Goal: Task Accomplishment & Management: Manage account settings

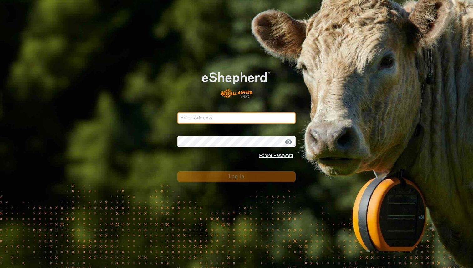
click at [192, 115] on input "Email Address" at bounding box center [236, 117] width 118 height 11
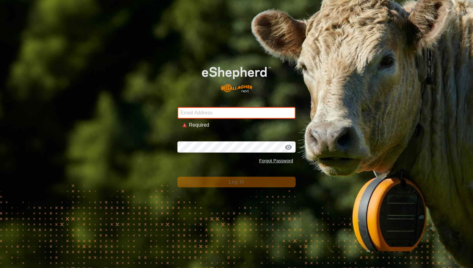
type input "[PERSON_NAME][EMAIL_ADDRESS][DOMAIN_NAME]"
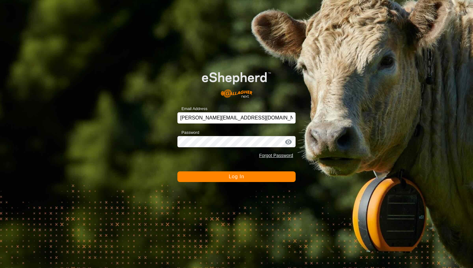
click at [224, 178] on button "Log In" at bounding box center [236, 176] width 118 height 11
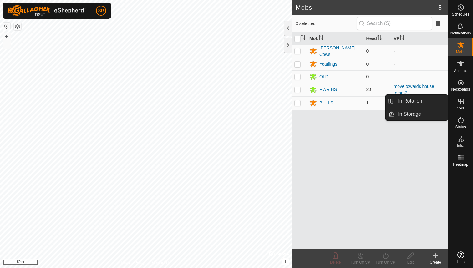
click at [460, 105] on es-virtualpaddocks-svg-icon at bounding box center [460, 101] width 11 height 10
click at [460, 100] on icon at bounding box center [461, 102] width 8 height 8
click at [425, 103] on link "In Rotation" at bounding box center [420, 101] width 53 height 13
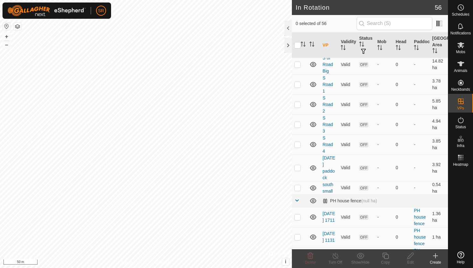
scroll to position [268, 0]
click at [340, 199] on div "PH house fence (null ha)" at bounding box center [349, 201] width 54 height 5
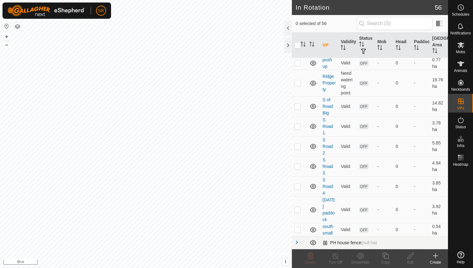
scroll to position [207, 0]
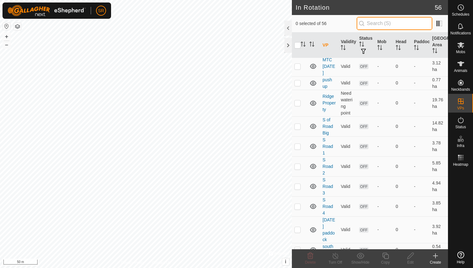
click at [384, 24] on input "text" at bounding box center [394, 23] width 76 height 13
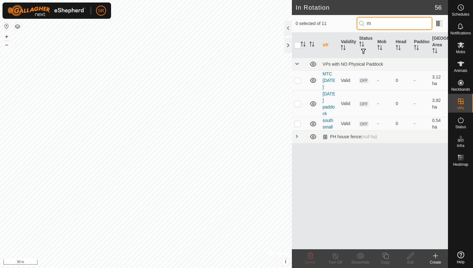
scroll to position [0, 0]
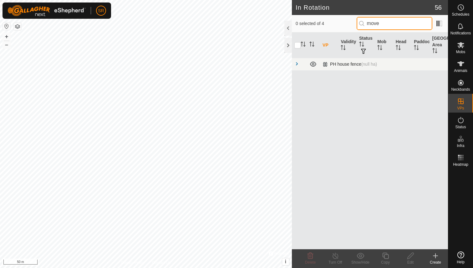
type input "move"
click at [297, 64] on span at bounding box center [296, 63] width 5 height 5
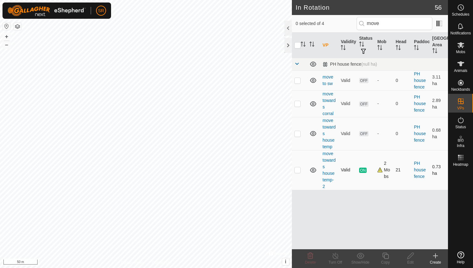
click at [298, 171] on p-checkbox at bounding box center [297, 169] width 6 height 5
checkbox input "true"
click at [387, 258] on icon at bounding box center [385, 256] width 8 height 8
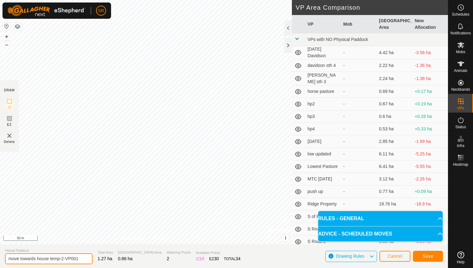
click at [63, 259] on input "move towards house temp-2-VP001" at bounding box center [49, 258] width 88 height 11
type input "move towards house temp-3-VP001"
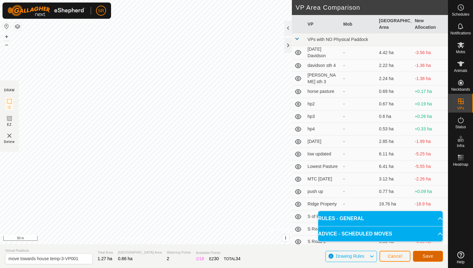
click at [431, 255] on span "Save" at bounding box center [427, 256] width 11 height 5
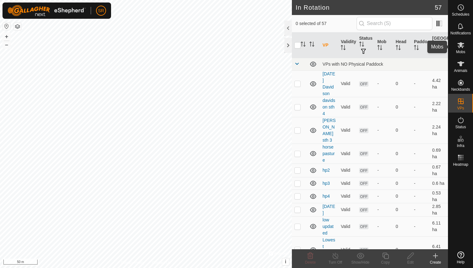
click at [463, 48] on icon at bounding box center [461, 45] width 8 height 8
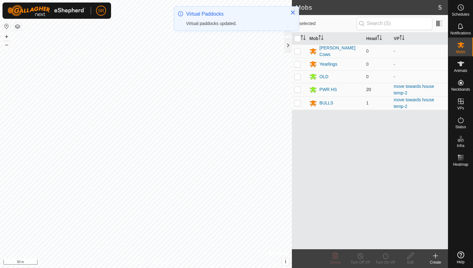
click at [298, 89] on p-checkbox at bounding box center [297, 89] width 6 height 5
checkbox input "true"
click at [299, 102] on p-checkbox at bounding box center [297, 102] width 6 height 5
checkbox input "true"
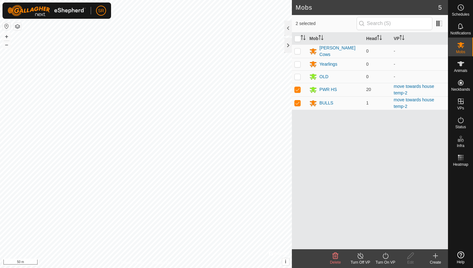
click at [386, 259] on icon at bounding box center [385, 256] width 6 height 6
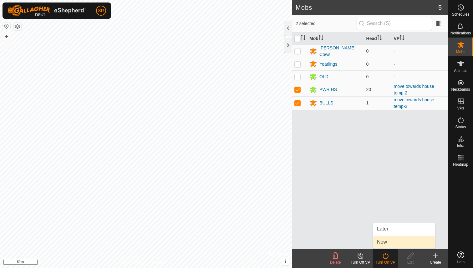
click at [387, 244] on link "Now" at bounding box center [404, 242] width 62 height 13
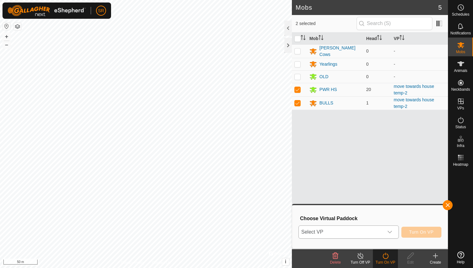
click at [391, 232] on icon "dropdown trigger" at bounding box center [389, 231] width 5 height 5
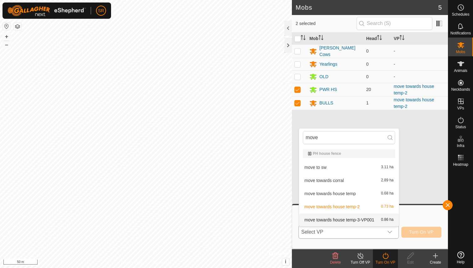
type input "move"
click at [345, 219] on li "move towards house temp-3-VP001 0.86 ha" at bounding box center [349, 220] width 100 height 13
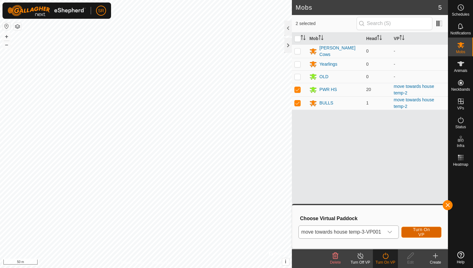
click at [420, 232] on span "Turn On VP" at bounding box center [421, 232] width 24 height 10
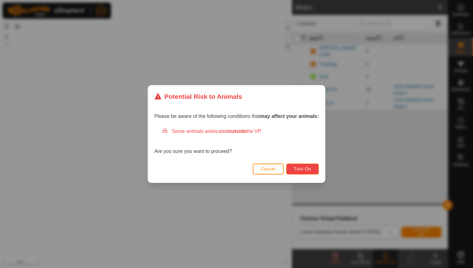
click at [312, 170] on button "Turn On" at bounding box center [302, 168] width 33 height 11
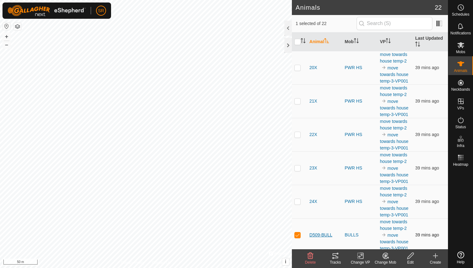
click at [316, 234] on span "D509-BULL" at bounding box center [320, 235] width 23 height 7
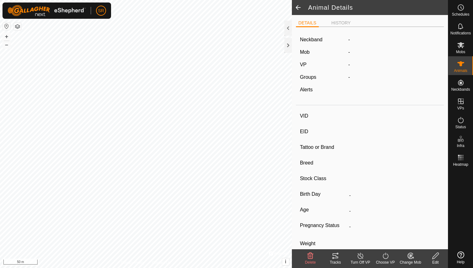
type input "D509-BULL"
type input "-"
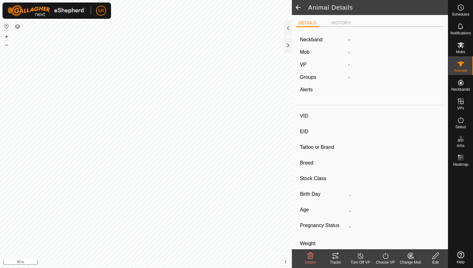
type input "-"
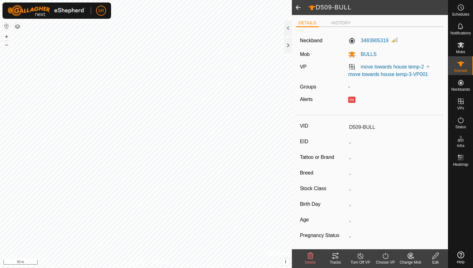
click at [297, 6] on span at bounding box center [298, 7] width 13 height 15
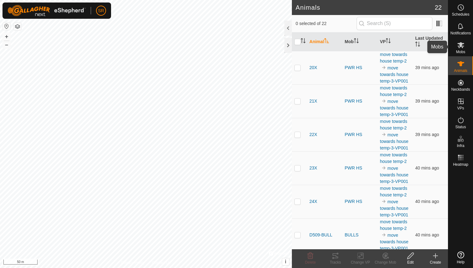
click at [464, 50] on span "Mobs" at bounding box center [460, 52] width 9 height 4
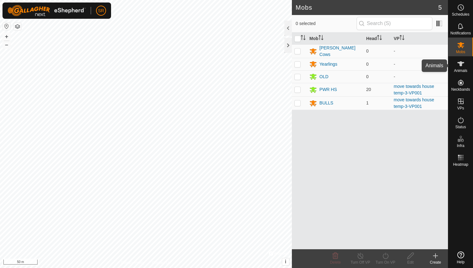
click at [459, 62] on icon at bounding box center [460, 63] width 7 height 5
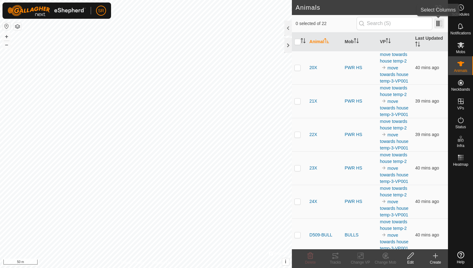
click at [438, 23] on span at bounding box center [439, 23] width 10 height 10
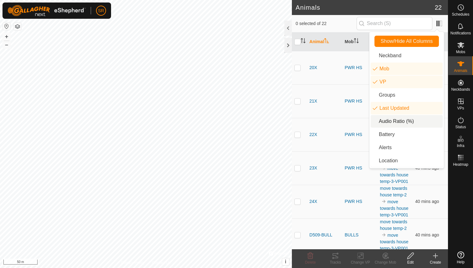
click at [382, 123] on li "Audio Ratio (%)" at bounding box center [406, 121] width 72 height 13
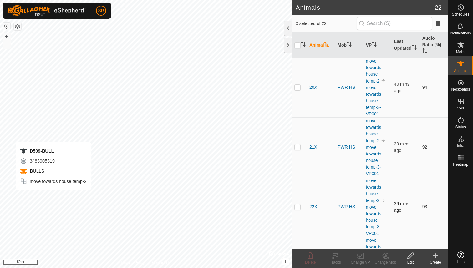
checkbox input "true"
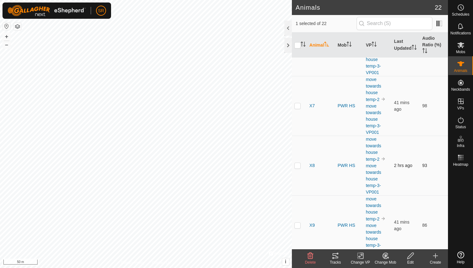
scroll to position [1069, 0]
